Goal: Information Seeking & Learning: Learn about a topic

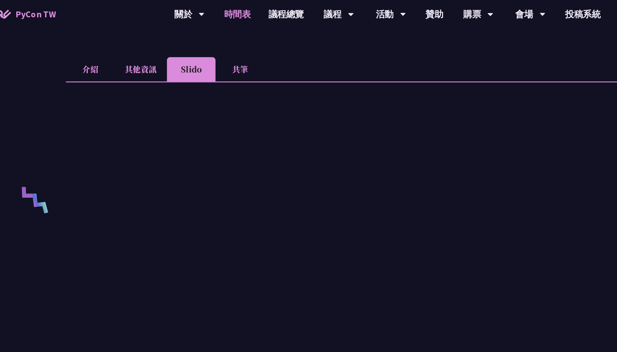
click at [194, 13] on link "時間表" at bounding box center [197, 11] width 35 height 22
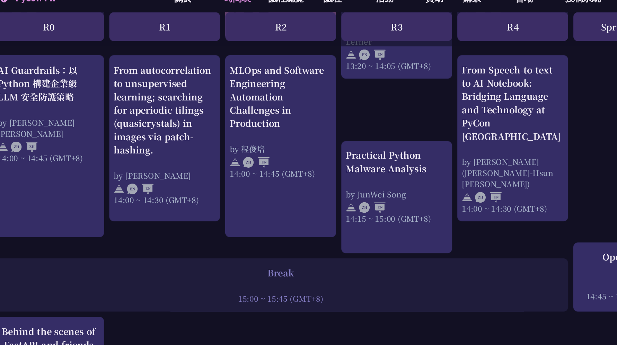
scroll to position [698, 0]
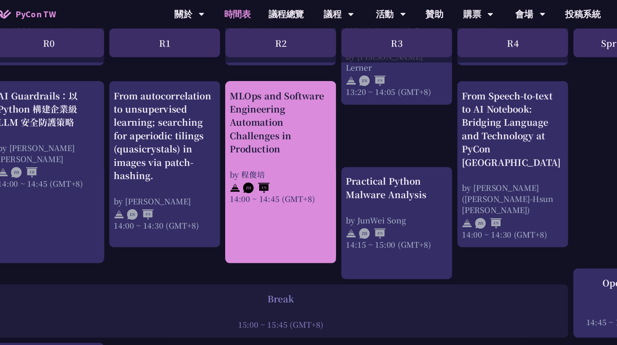
click at [214, 130] on div "MLOps and Software Engineering Automation Challenges in Production by [PERSON_N…" at bounding box center [232, 115] width 80 height 90
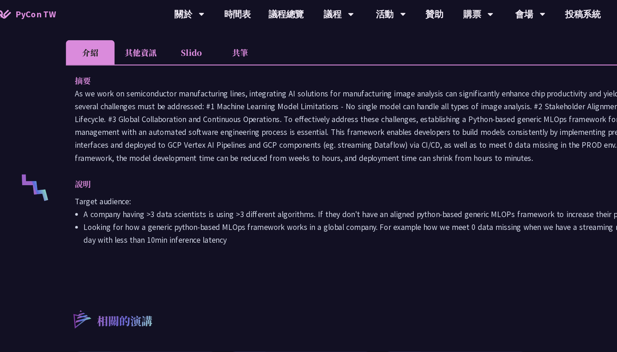
scroll to position [197, 0]
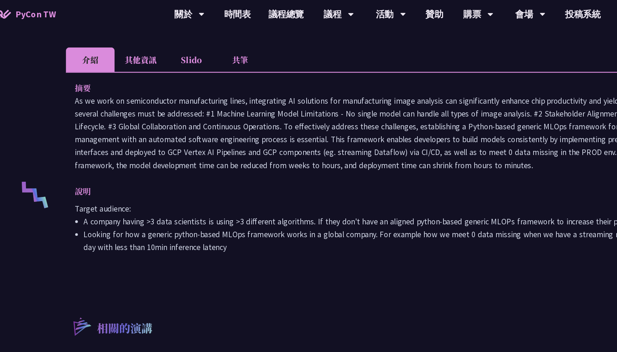
click at [114, 43] on li "其他資訊" at bounding box center [122, 46] width 41 height 19
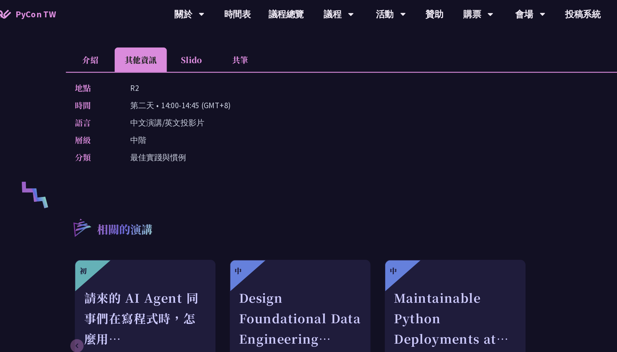
click at [83, 45] on li "介紹" at bounding box center [83, 46] width 38 height 19
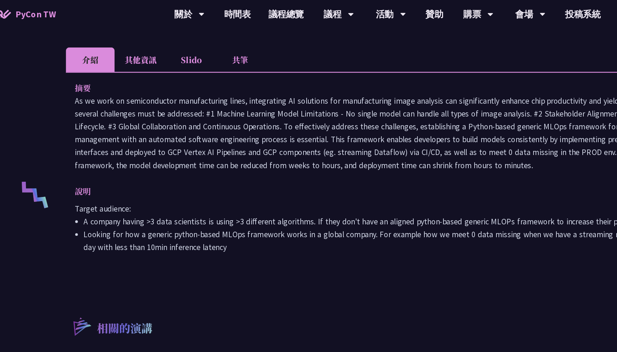
click at [176, 52] on li "Slido" at bounding box center [162, 46] width 38 height 19
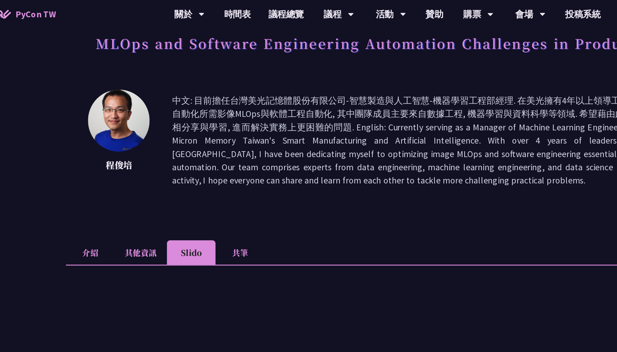
scroll to position [45, 0]
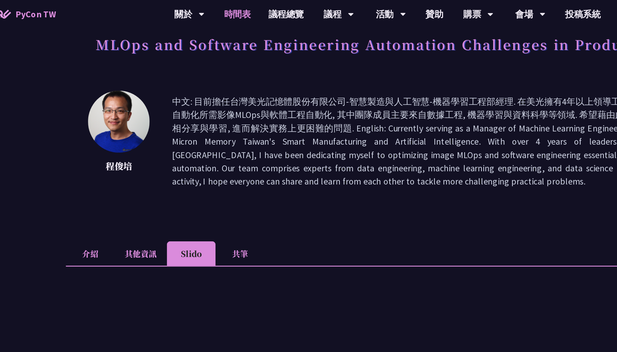
click at [194, 11] on link "時間表" at bounding box center [197, 11] width 35 height 22
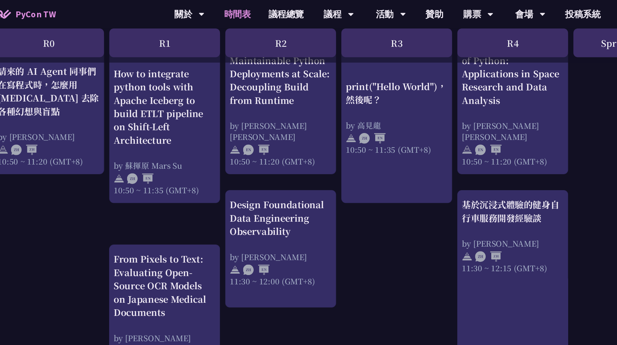
scroll to position [286, 0]
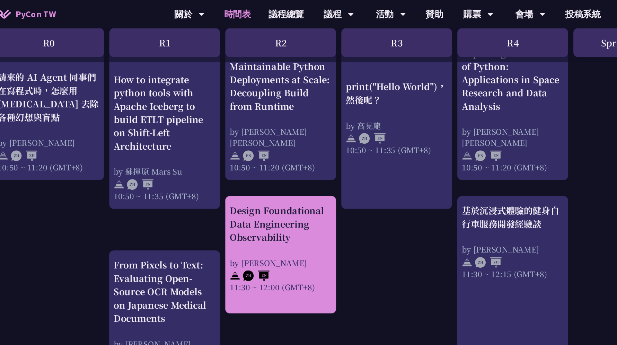
click at [214, 179] on div "Design Foundational Data Engineering Observability" at bounding box center [232, 175] width 80 height 31
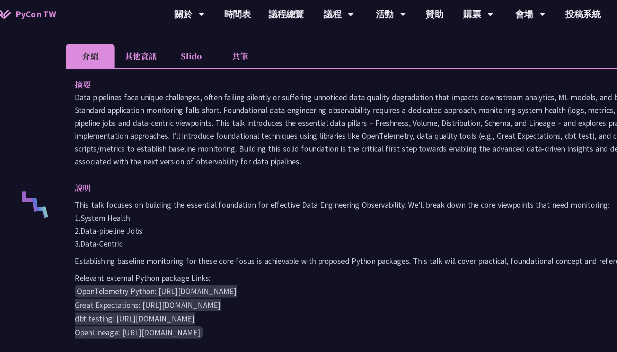
scroll to position [187, 0]
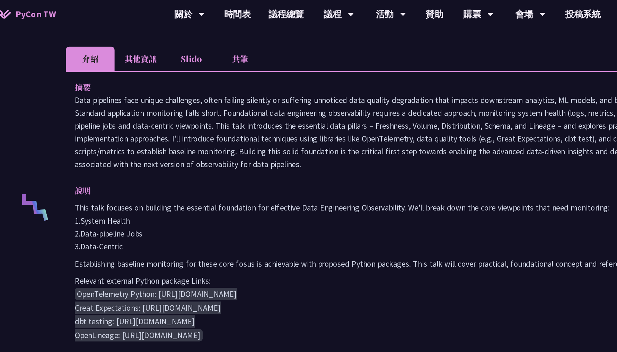
click at [161, 54] on li "Slido" at bounding box center [162, 45] width 38 height 19
